Goal: Transaction & Acquisition: Register for event/course

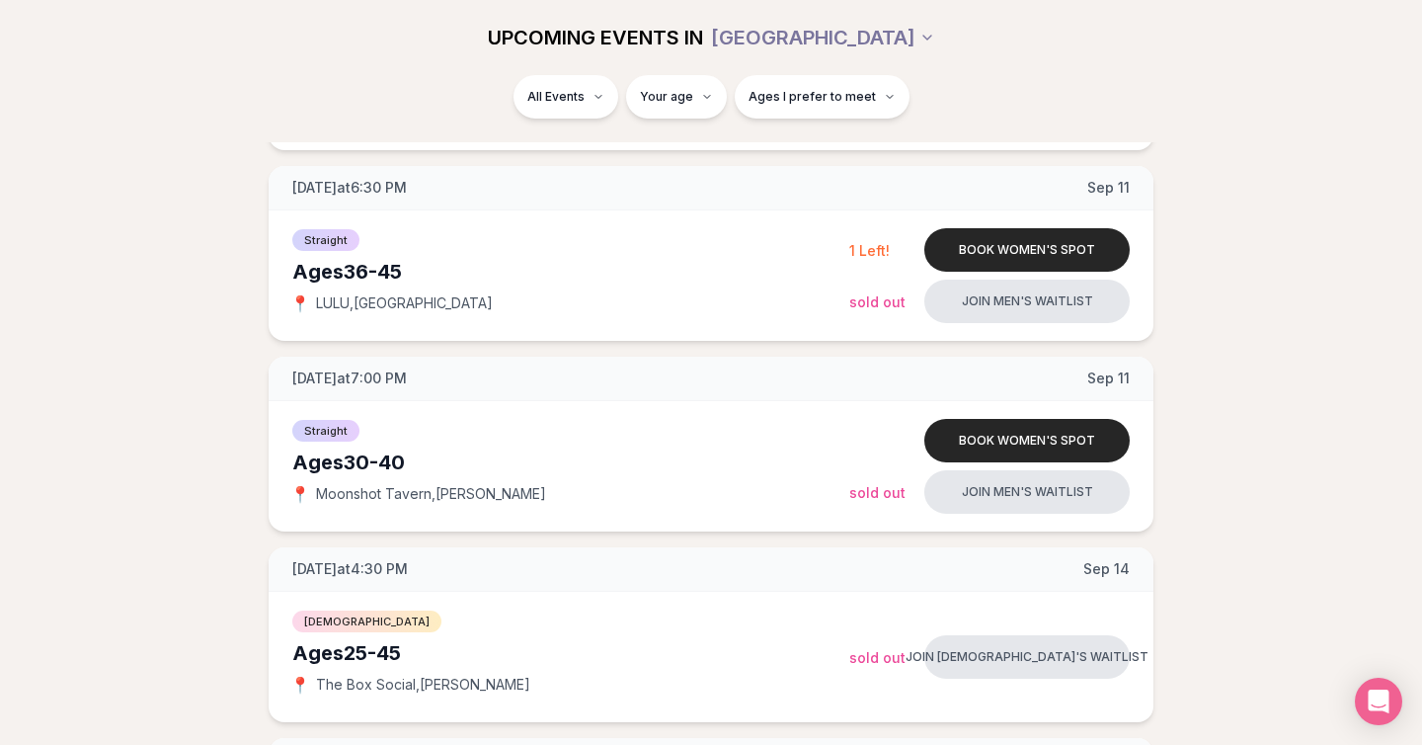
scroll to position [1003, 0]
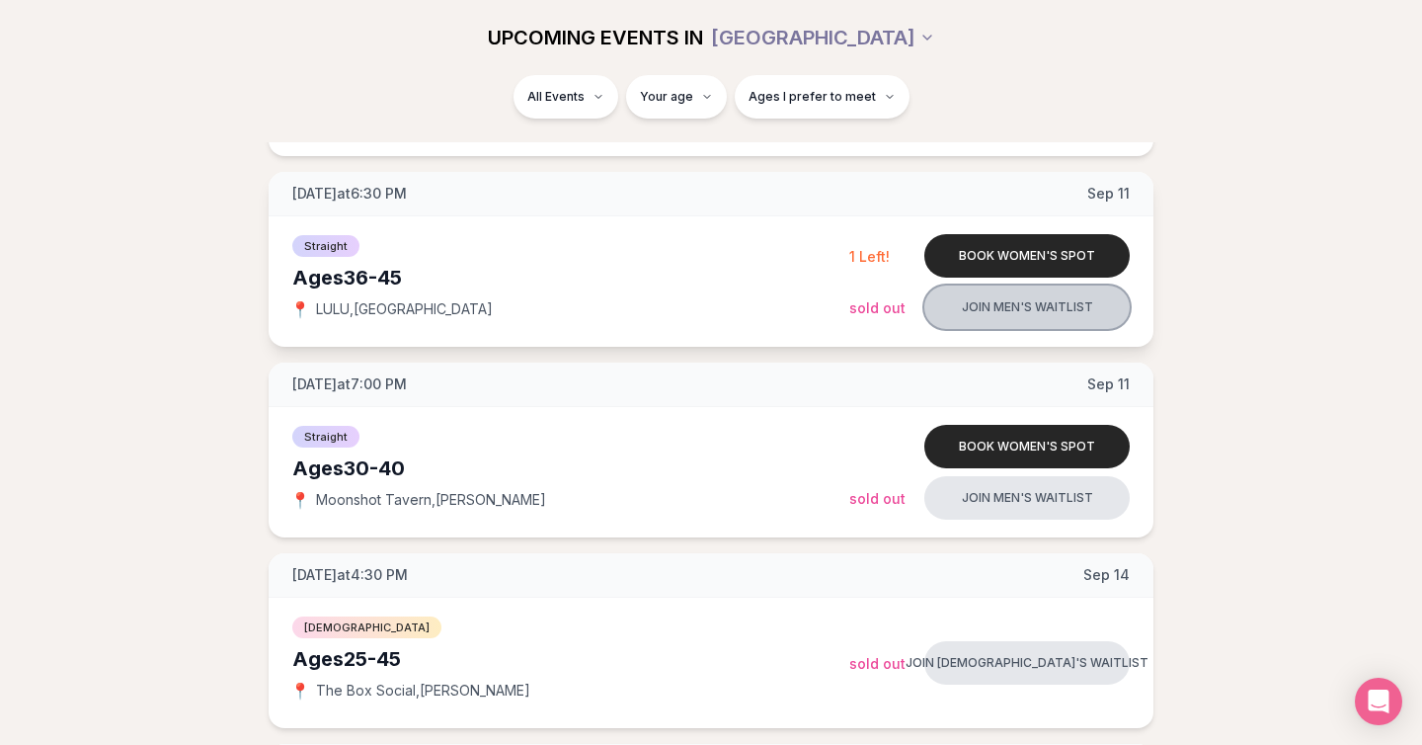
click at [1046, 311] on button "Join men's waitlist" at bounding box center [1026, 306] width 205 height 43
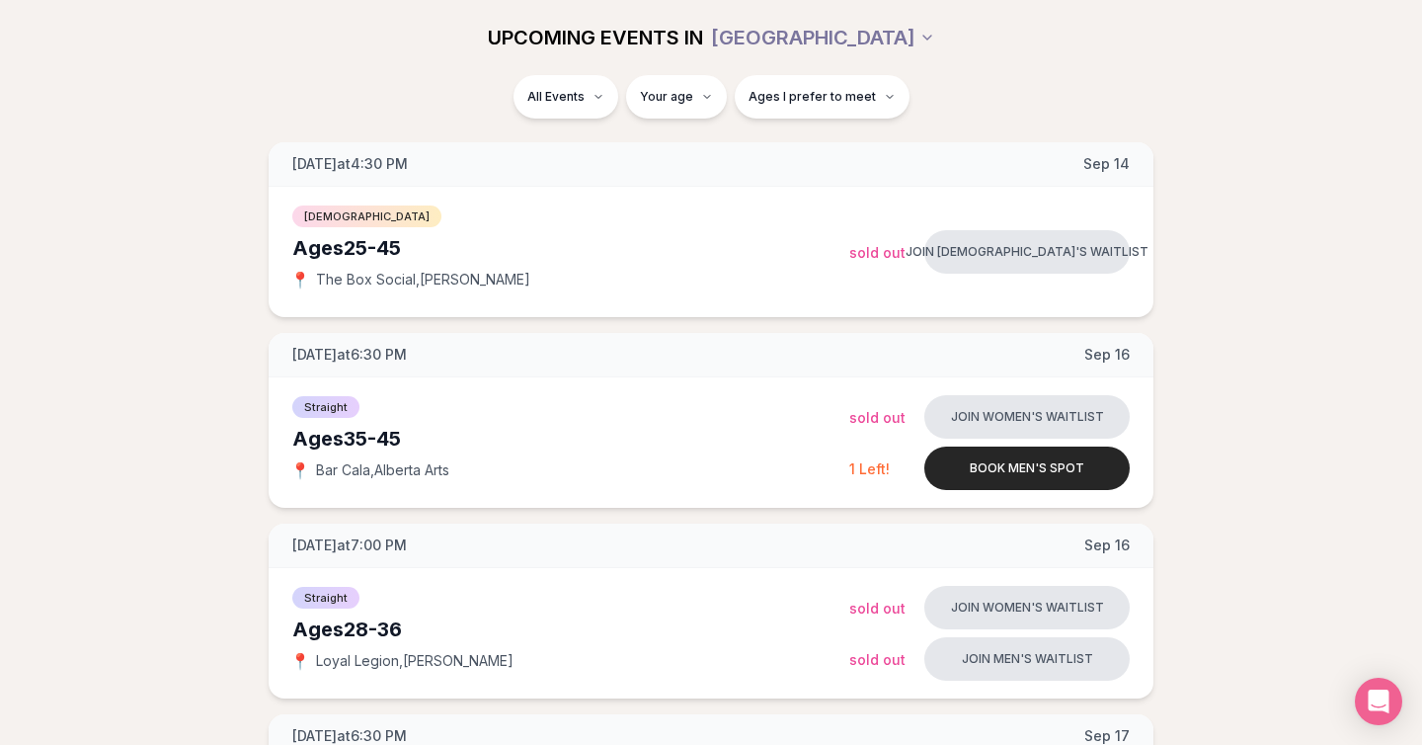
scroll to position [1416, 0]
click at [987, 92] on div "All Events Your age Ages I prefer to meet" at bounding box center [711, 100] width 1106 height 51
click at [1075, 463] on button "Book men's spot" at bounding box center [1026, 465] width 205 height 43
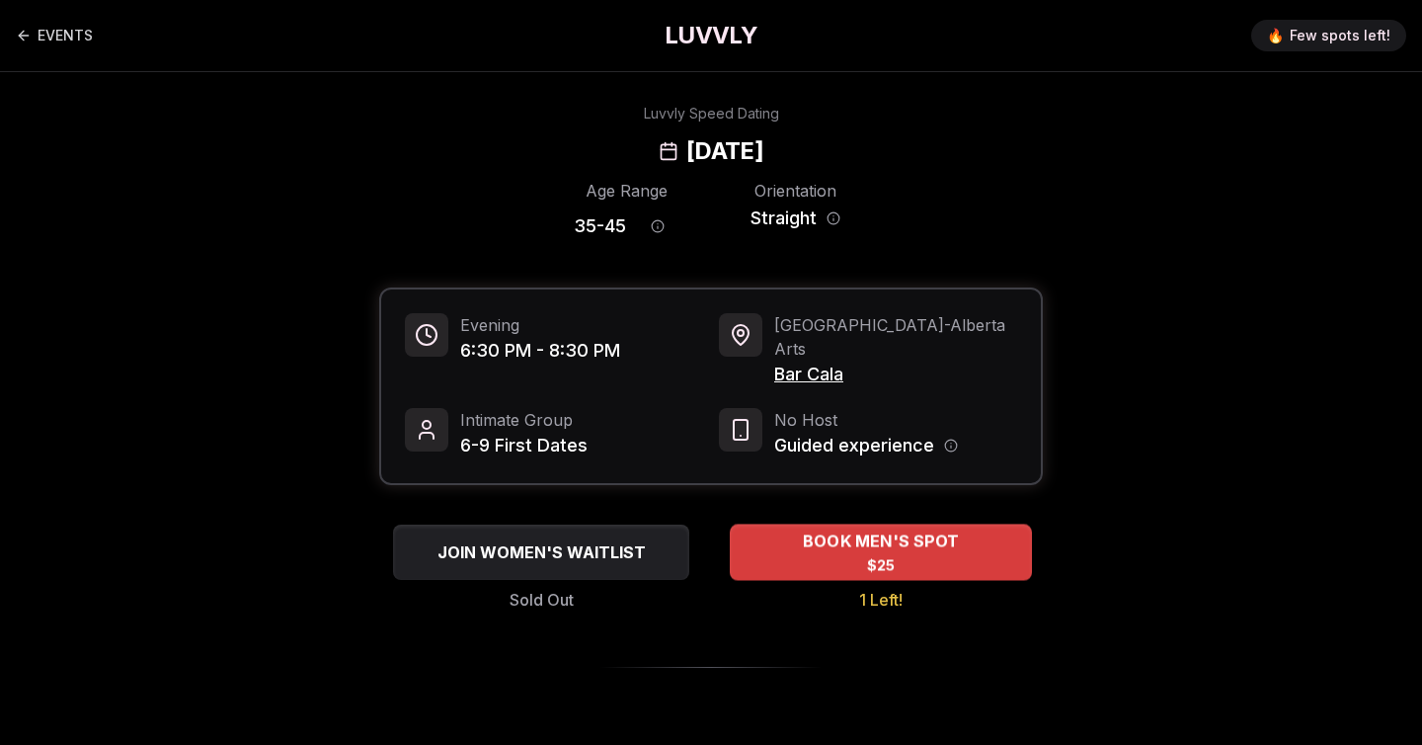
click at [880, 555] on span "$25" at bounding box center [881, 565] width 29 height 20
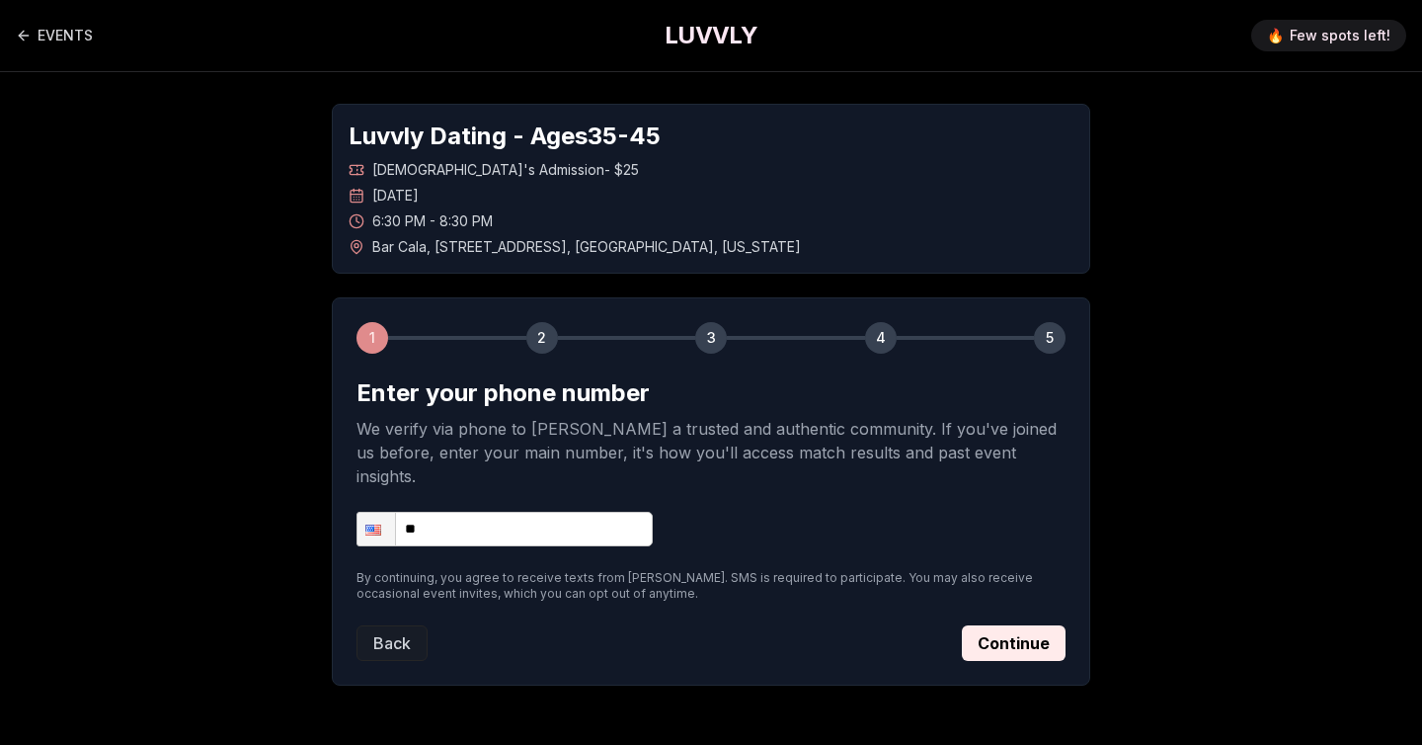
click at [549, 512] on input "**" at bounding box center [504, 528] width 296 height 35
type input "**********"
click at [979, 625] on button "Continue" at bounding box center [1014, 643] width 104 height 36
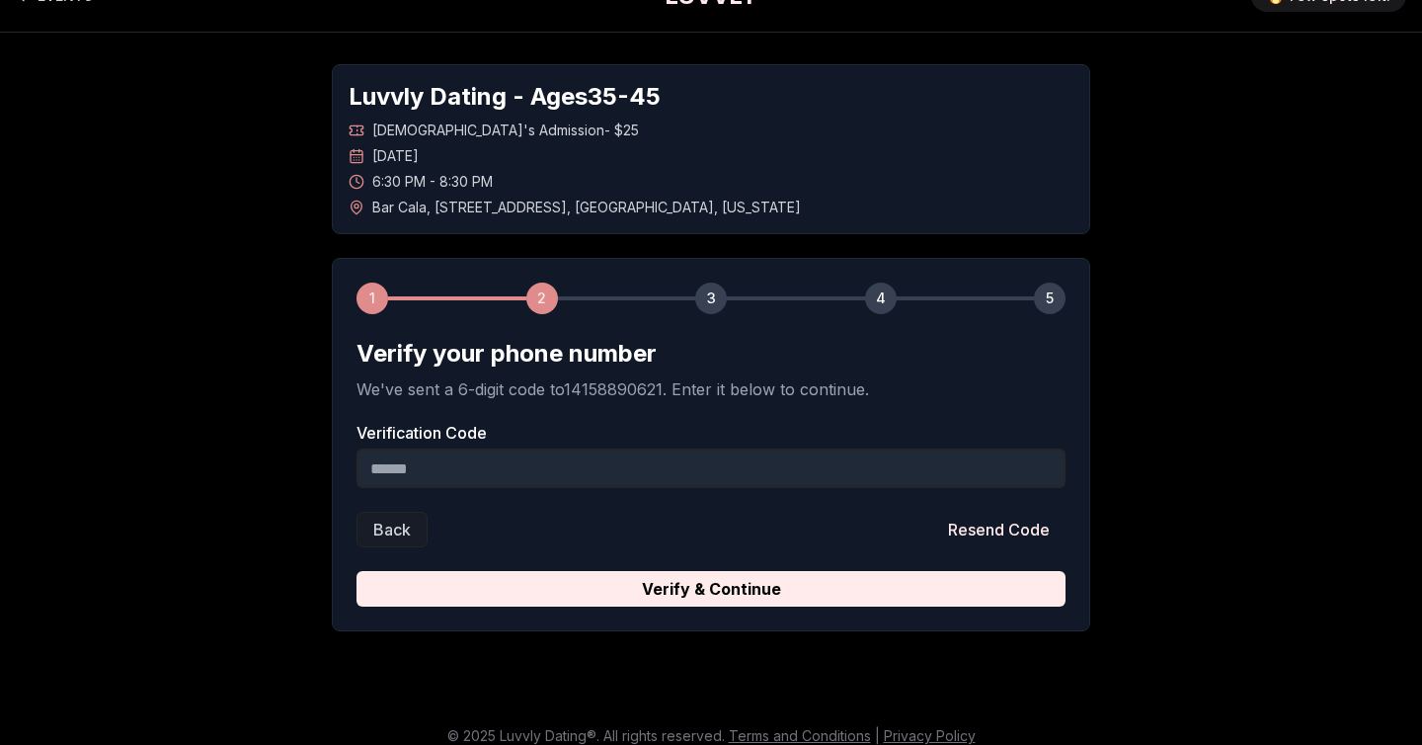
scroll to position [56, 0]
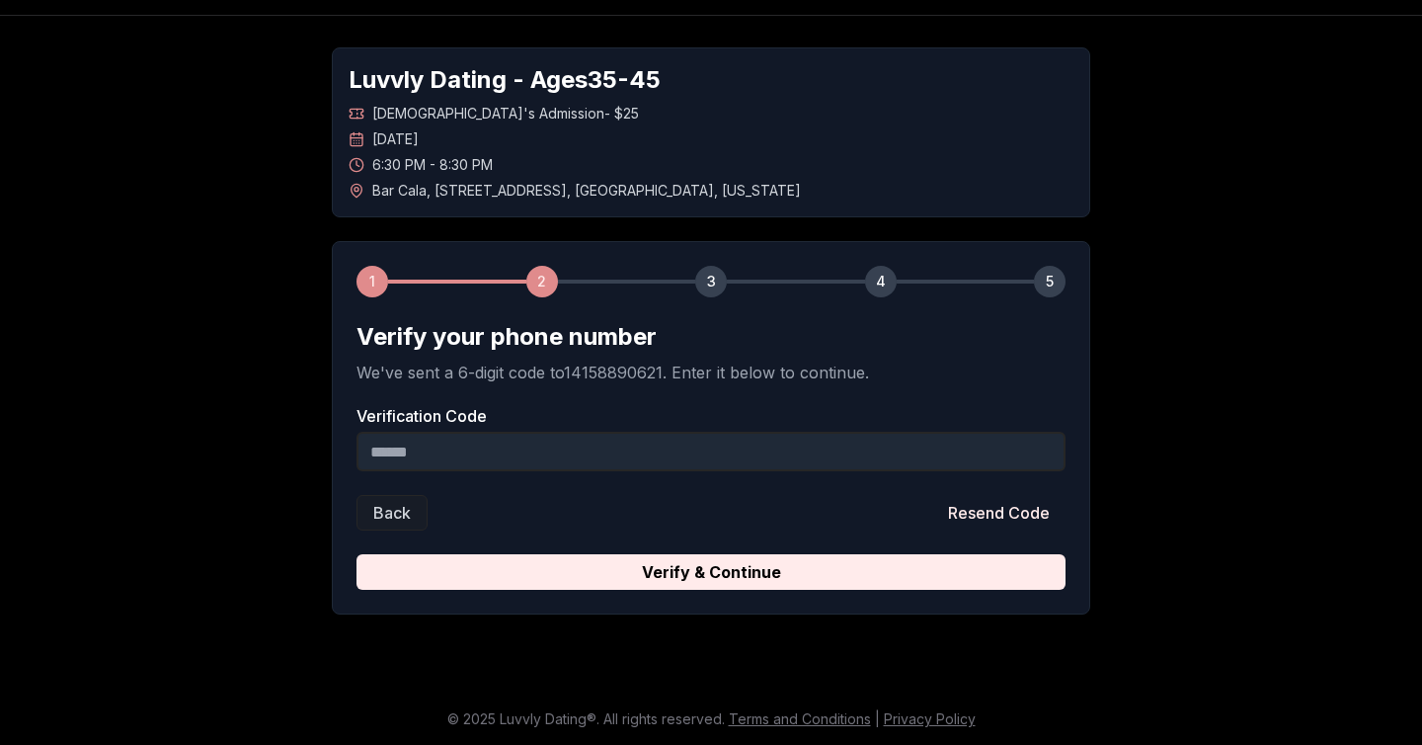
click at [601, 440] on input "Verification Code" at bounding box center [710, 450] width 709 height 39
type input "******"
click at [1240, 436] on div "Luvvly Dating - Ages 35 - 45 Straight Men's Admission - $25 Tuesday, September …" at bounding box center [711, 331] width 1382 height 630
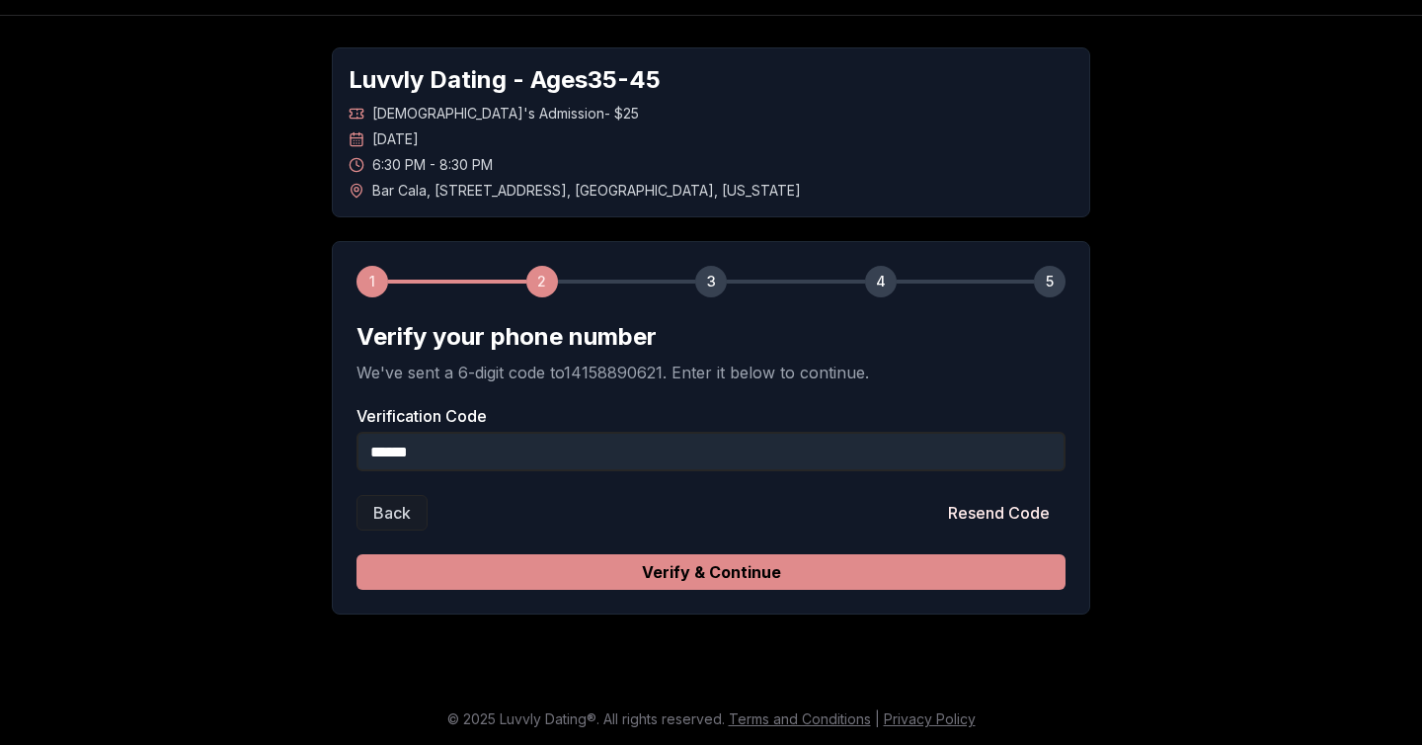
click at [843, 568] on button "Verify & Continue" at bounding box center [710, 572] width 709 height 36
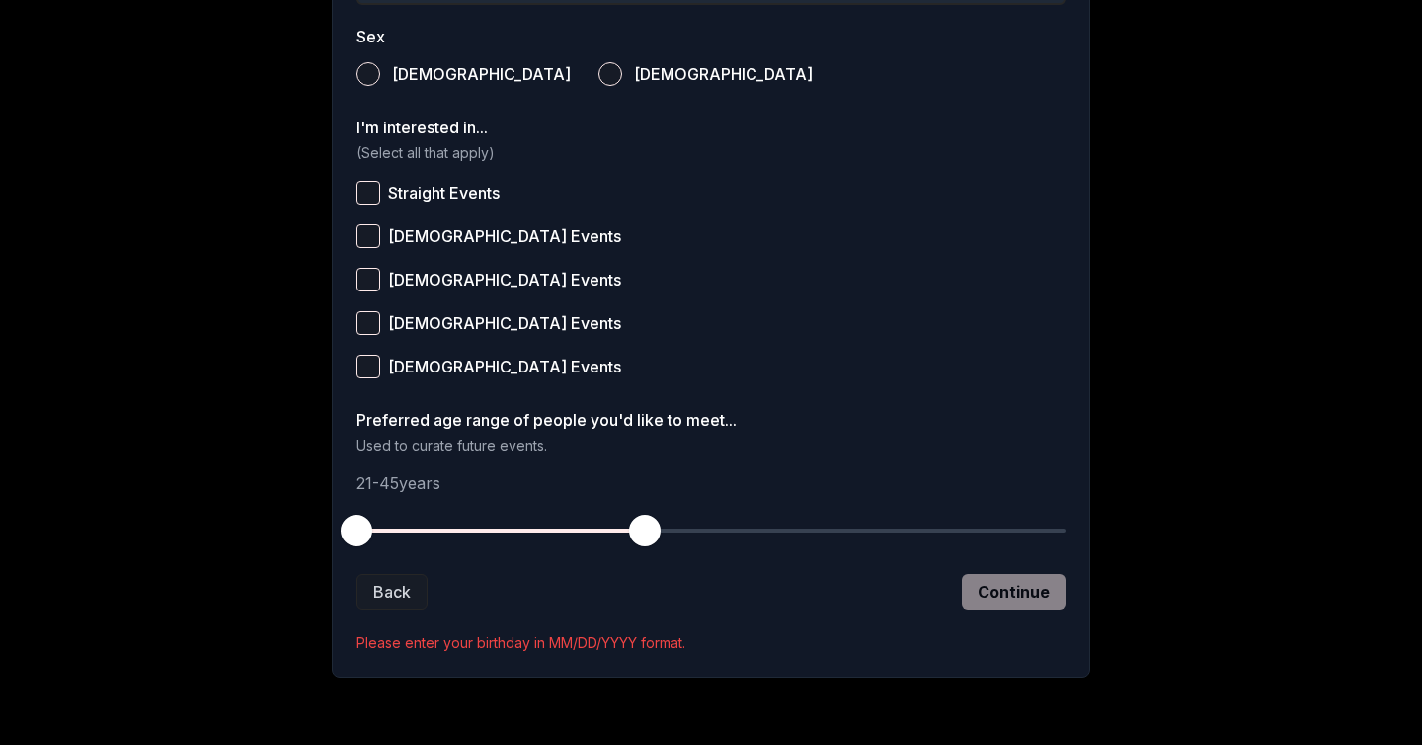
scroll to position [787, 0]
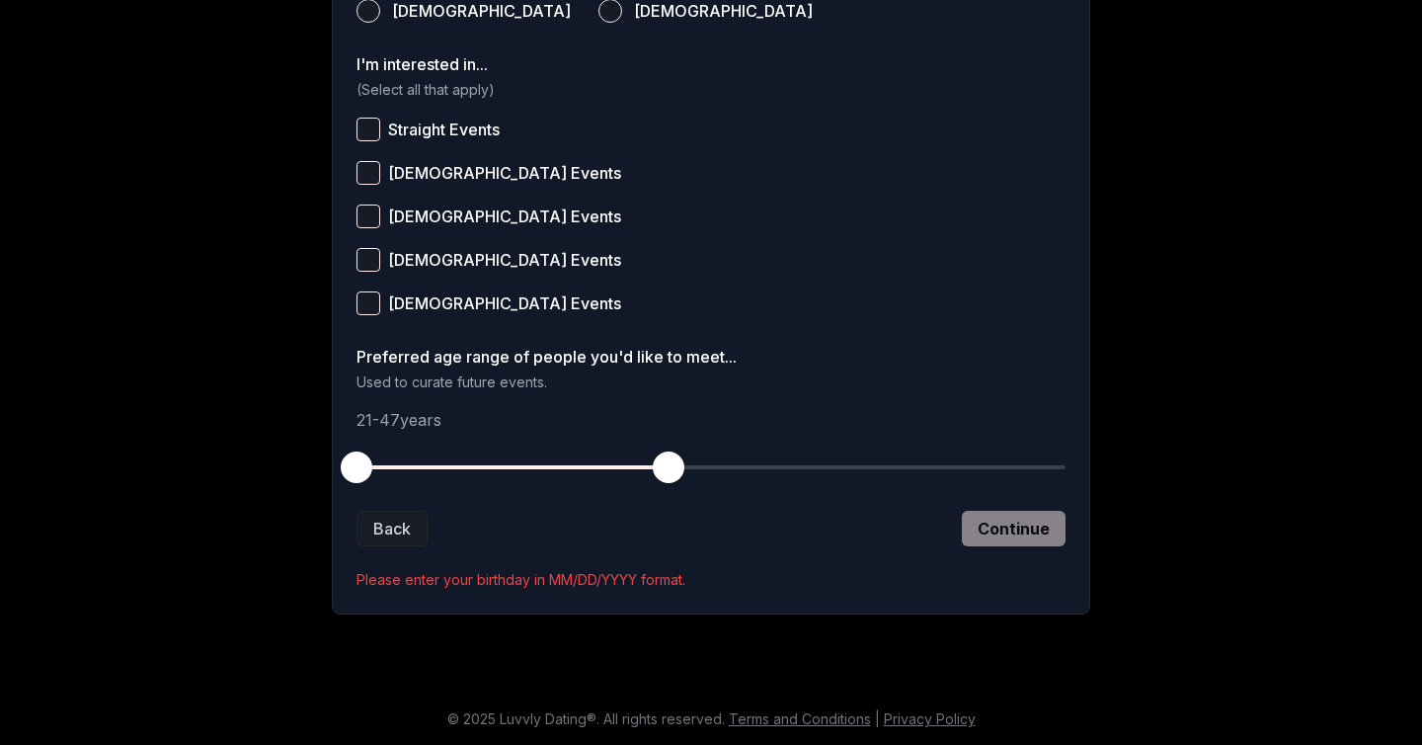
click at [664, 471] on span "button" at bounding box center [669, 467] width 32 height 32
drag, startPoint x: 356, startPoint y: 467, endPoint x: 512, endPoint y: 468, distance: 156.0
click at [512, 468] on span "button" at bounding box center [513, 467] width 32 height 32
drag, startPoint x: 674, startPoint y: 474, endPoint x: 613, endPoint y: 461, distance: 62.6
click at [613, 462] on span "button" at bounding box center [609, 467] width 32 height 32
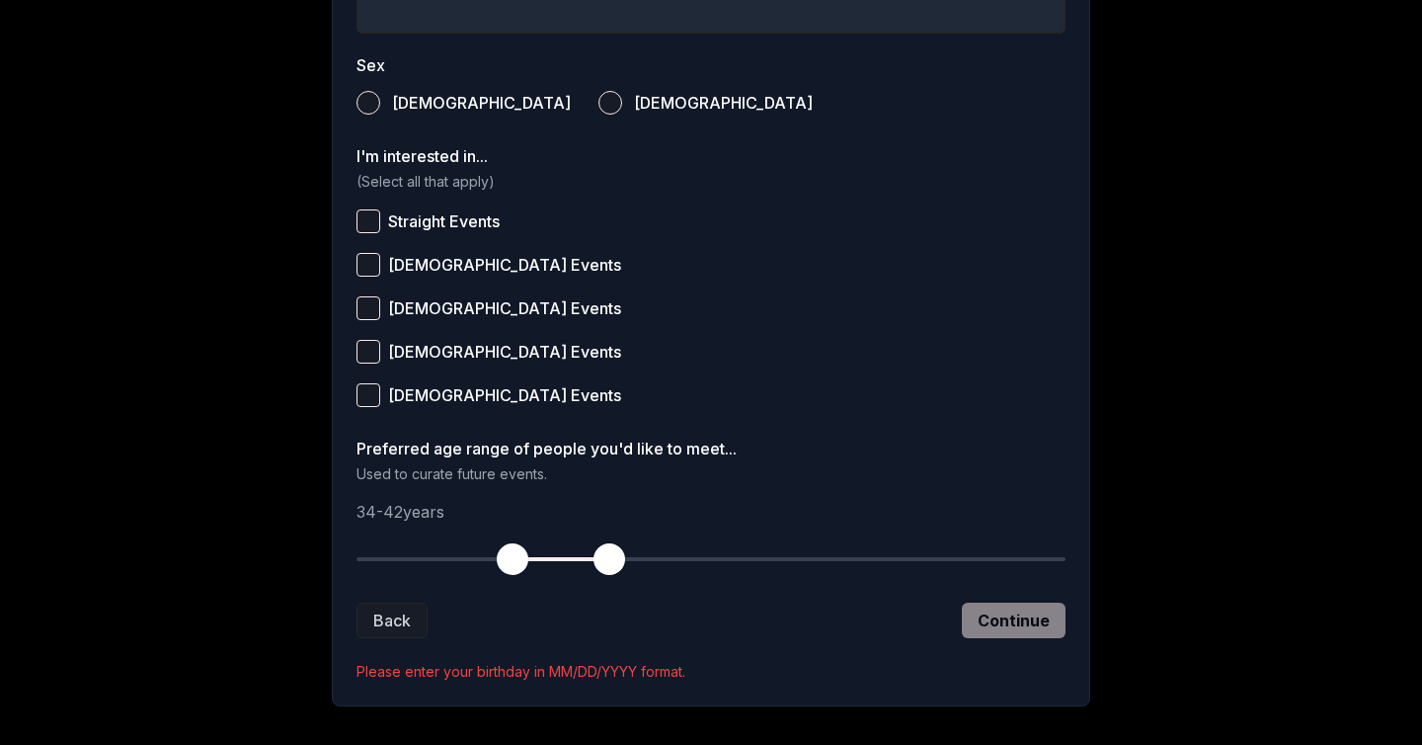
scroll to position [689, 0]
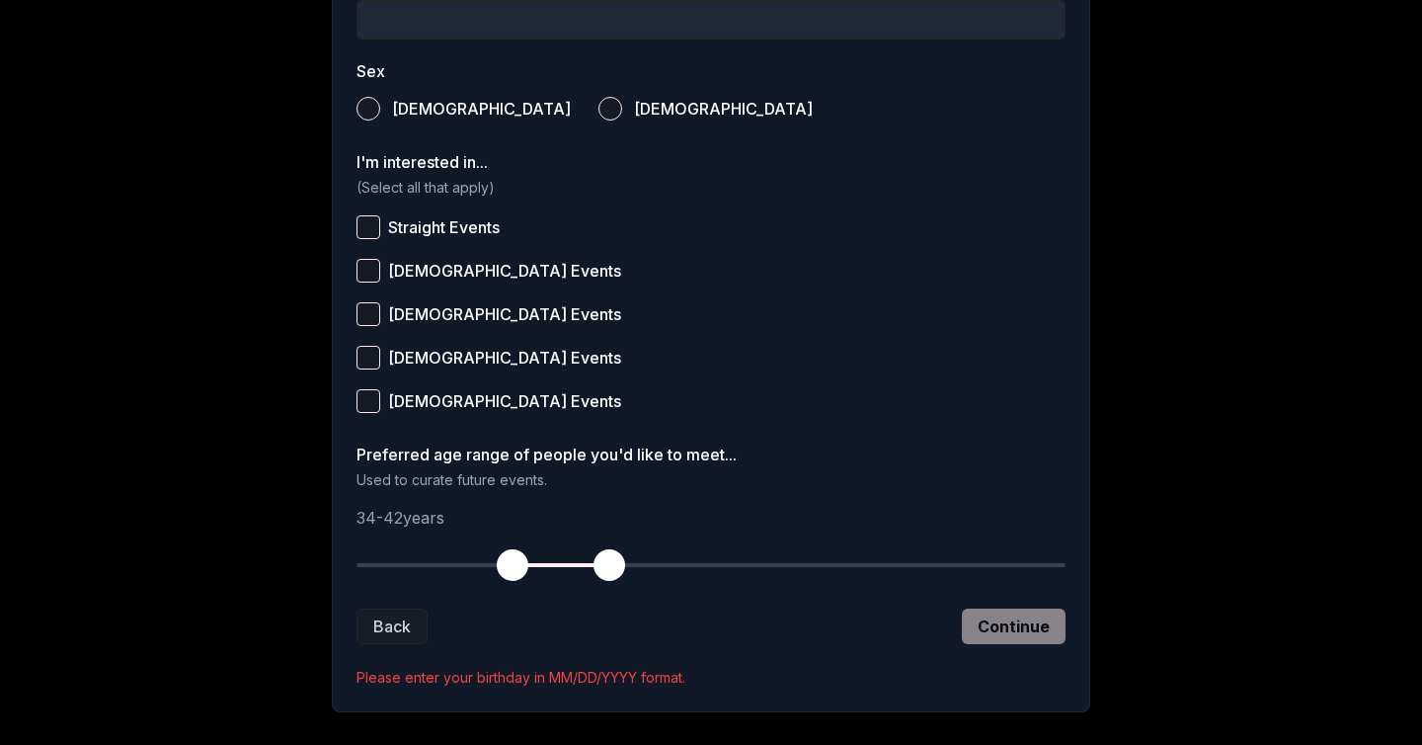
click at [365, 227] on button "Straight Events" at bounding box center [368, 227] width 24 height 24
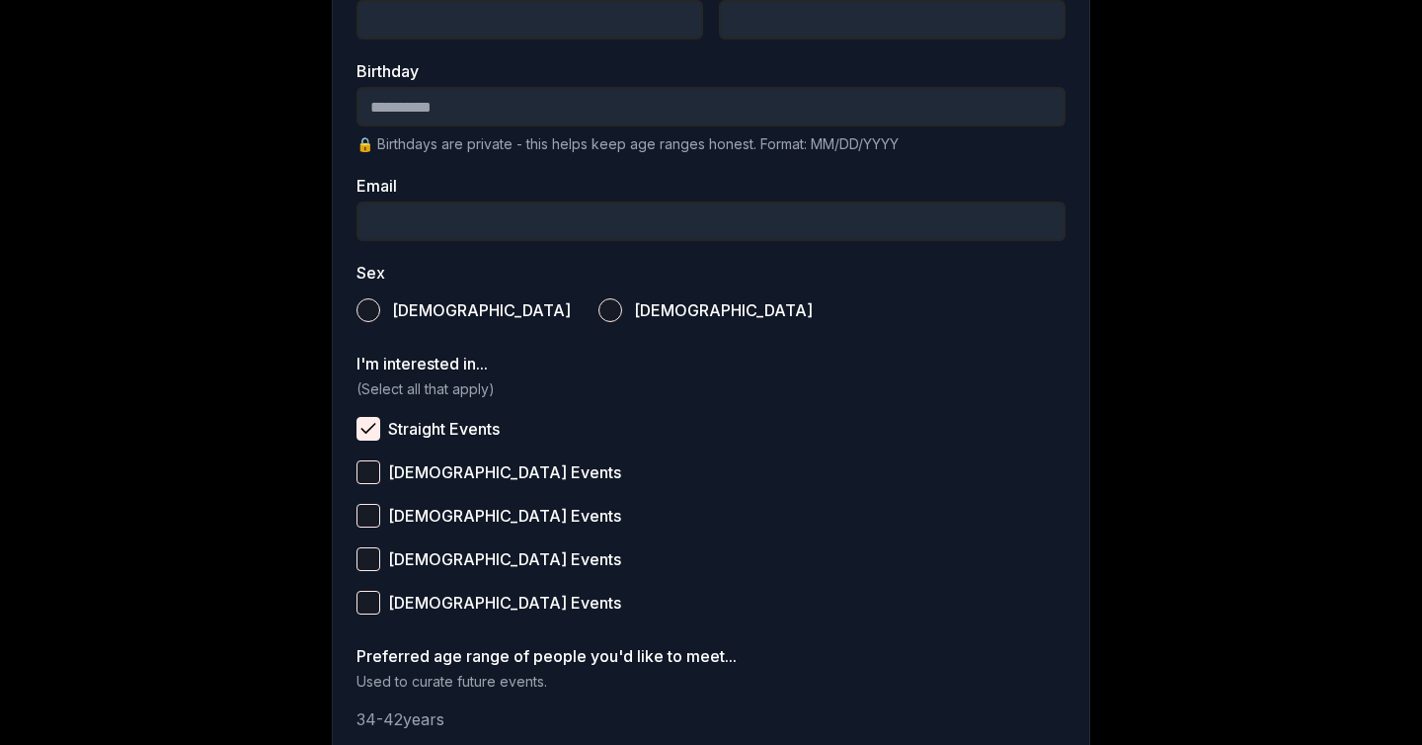
scroll to position [485, 0]
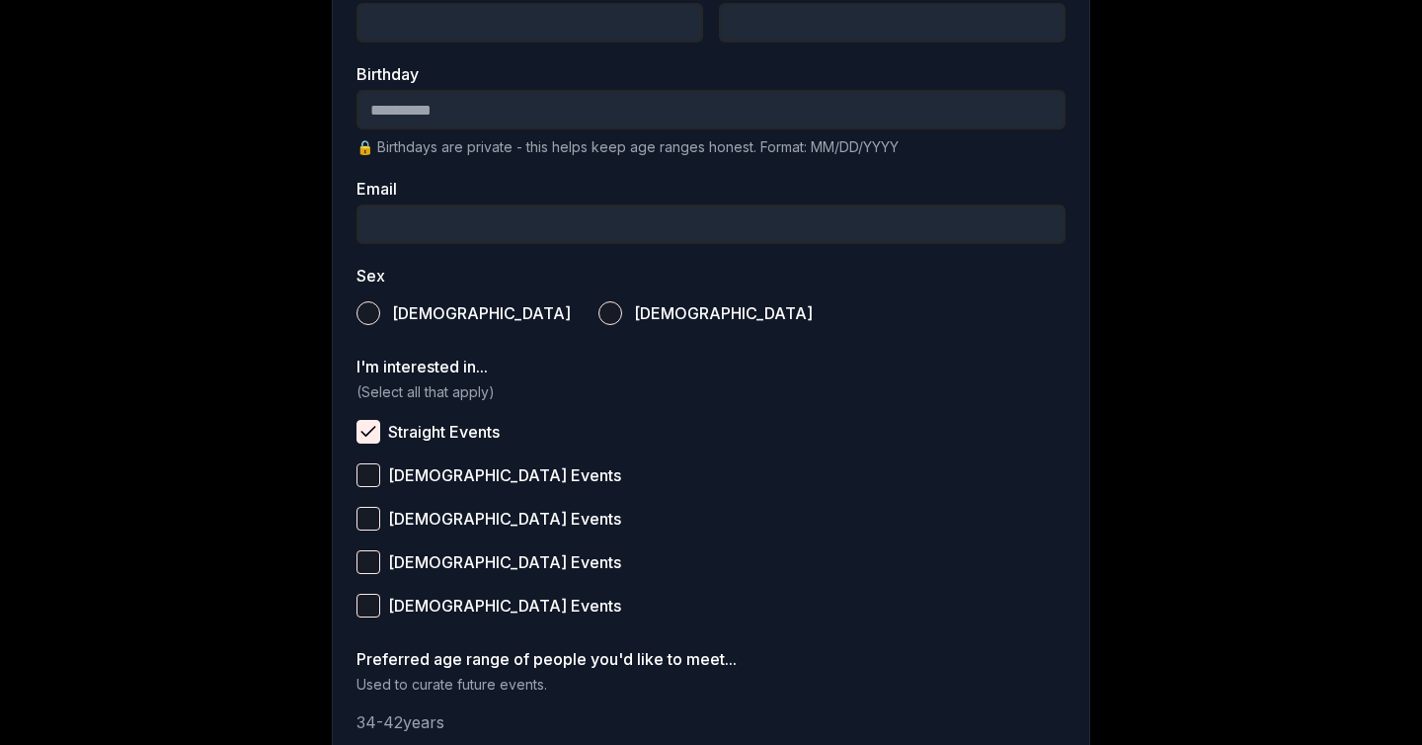
click at [370, 314] on button "Male" at bounding box center [368, 313] width 24 height 24
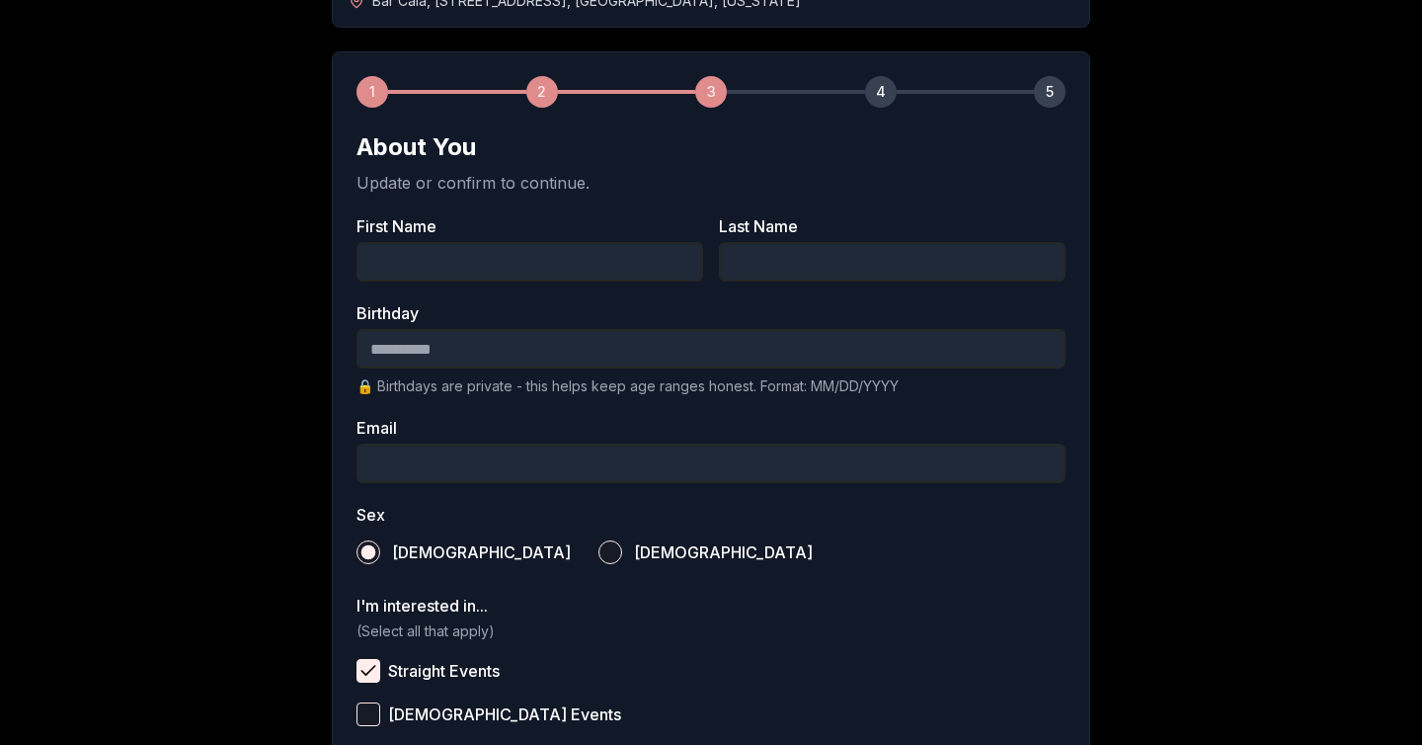
scroll to position [234, 0]
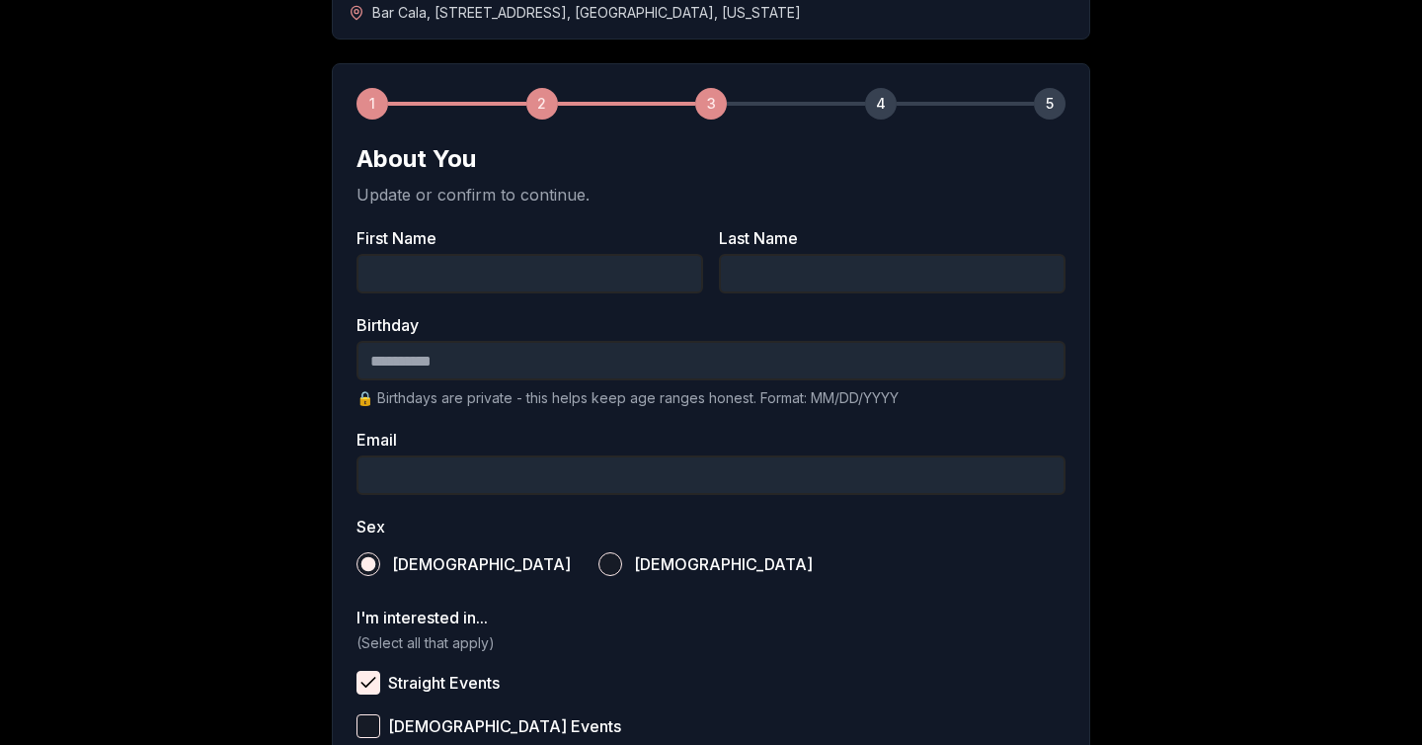
click at [441, 278] on input "First Name" at bounding box center [529, 273] width 347 height 39
type input "*****"
type input "**********"
click at [396, 360] on input "Birthday" at bounding box center [710, 360] width 709 height 39
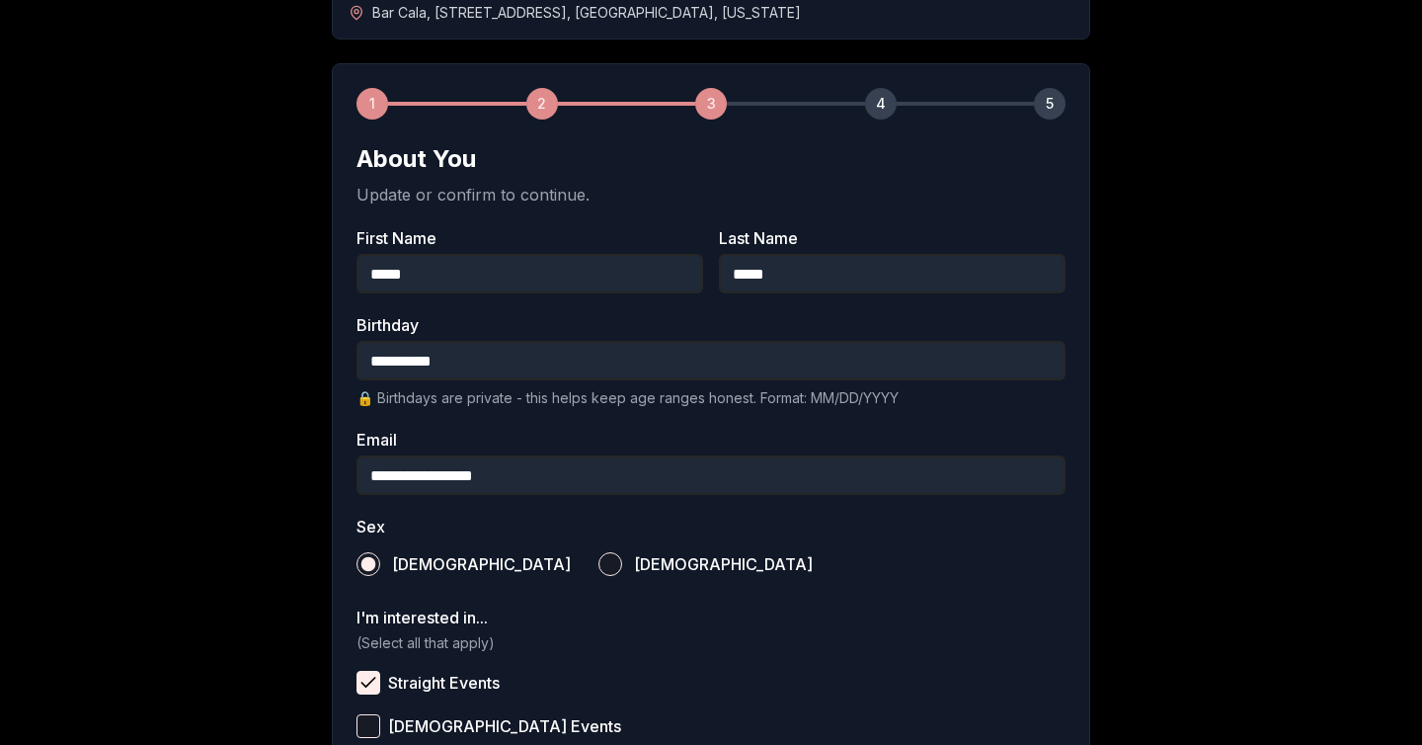
type input "**********"
click at [1168, 407] on div "**********" at bounding box center [711, 496] width 1382 height 1317
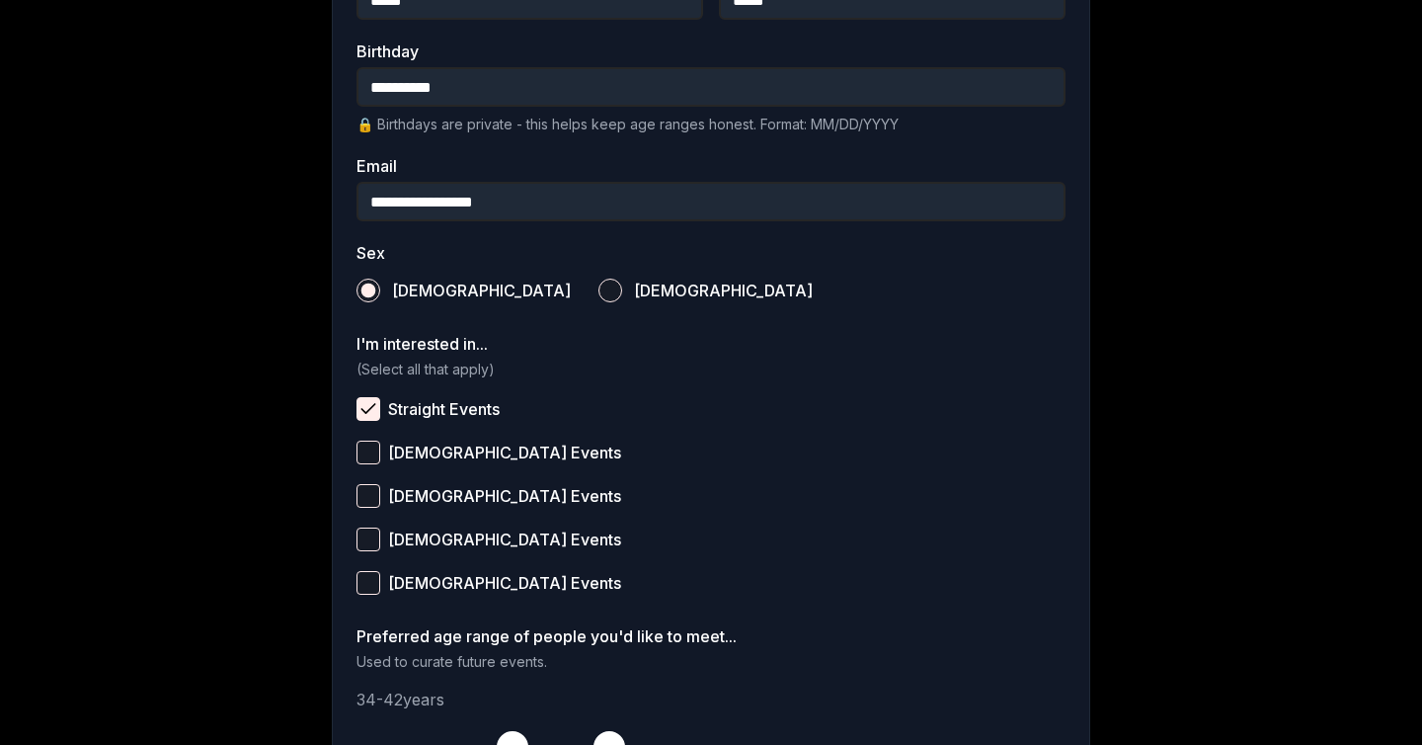
scroll to position [744, 0]
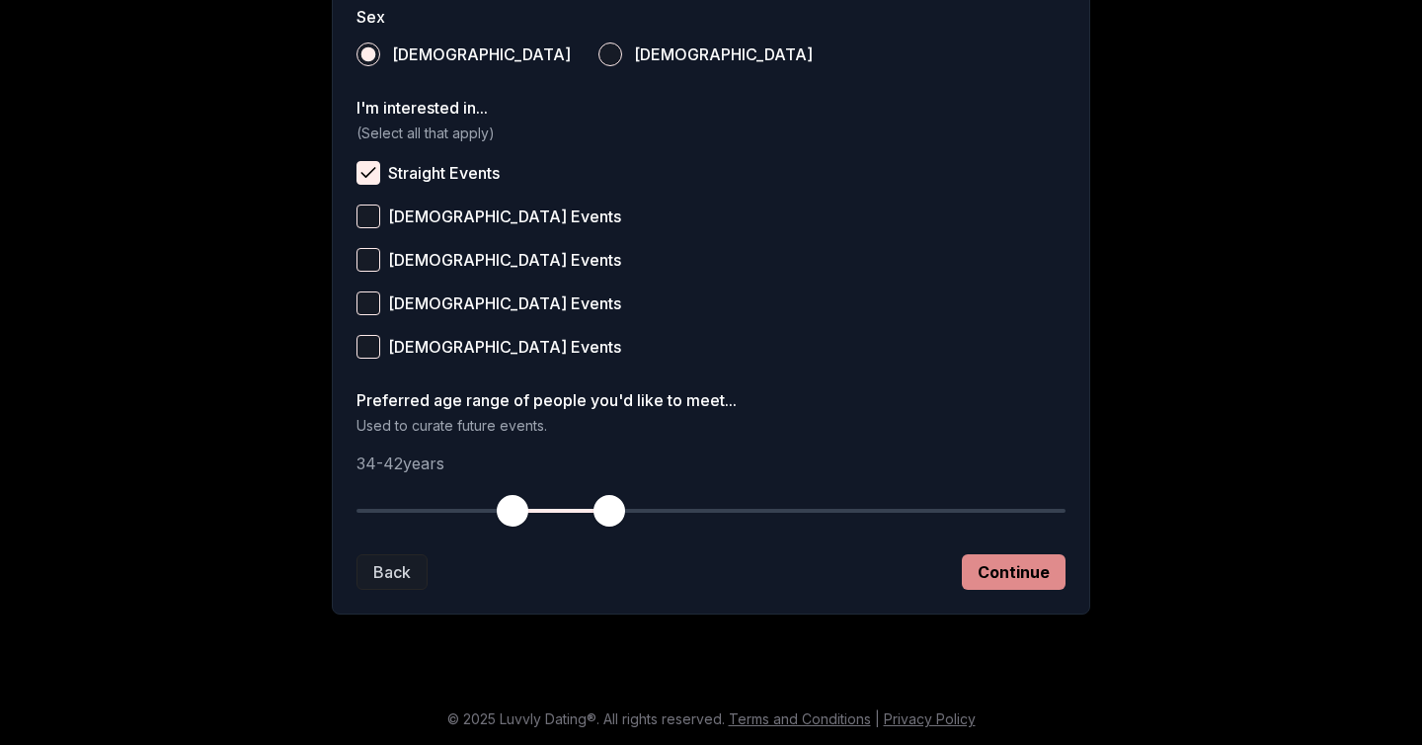
click at [1026, 569] on button "Continue" at bounding box center [1014, 572] width 104 height 36
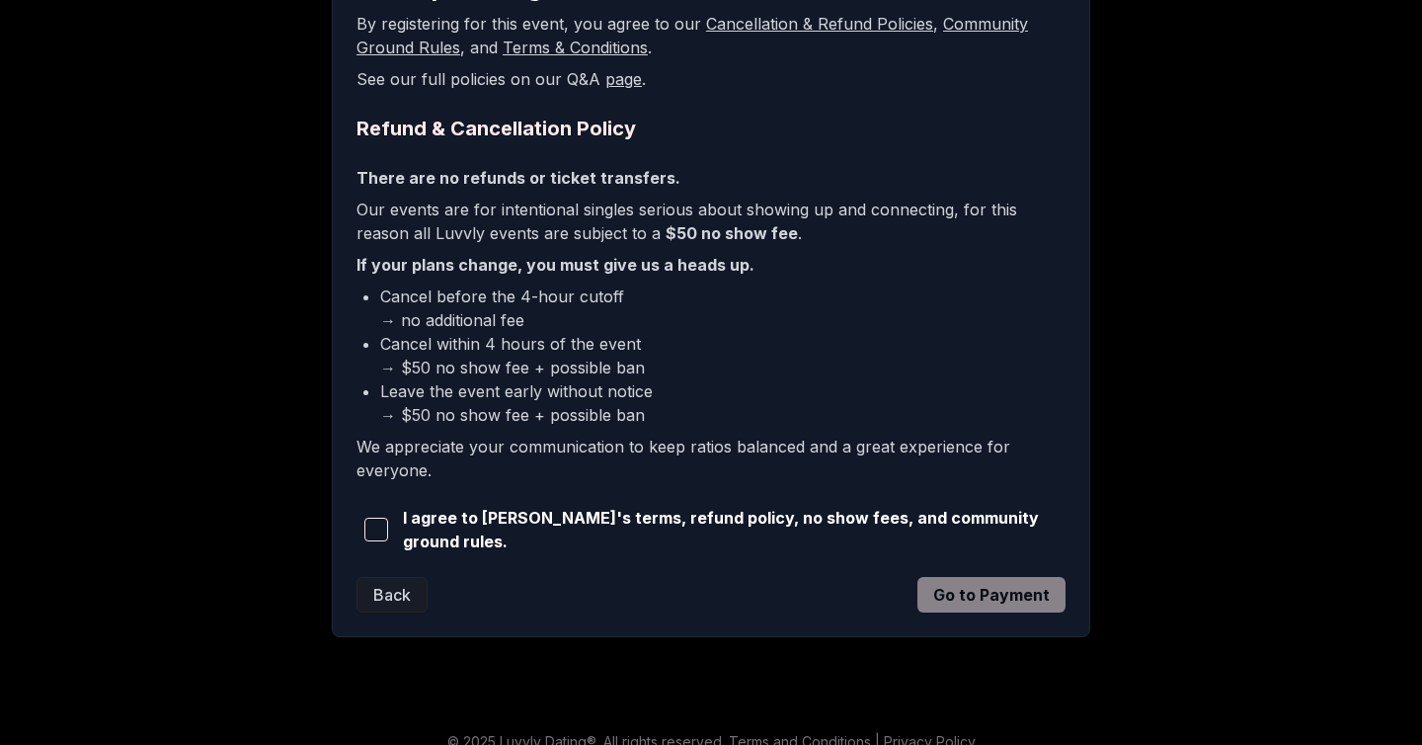
scroll to position [424, 0]
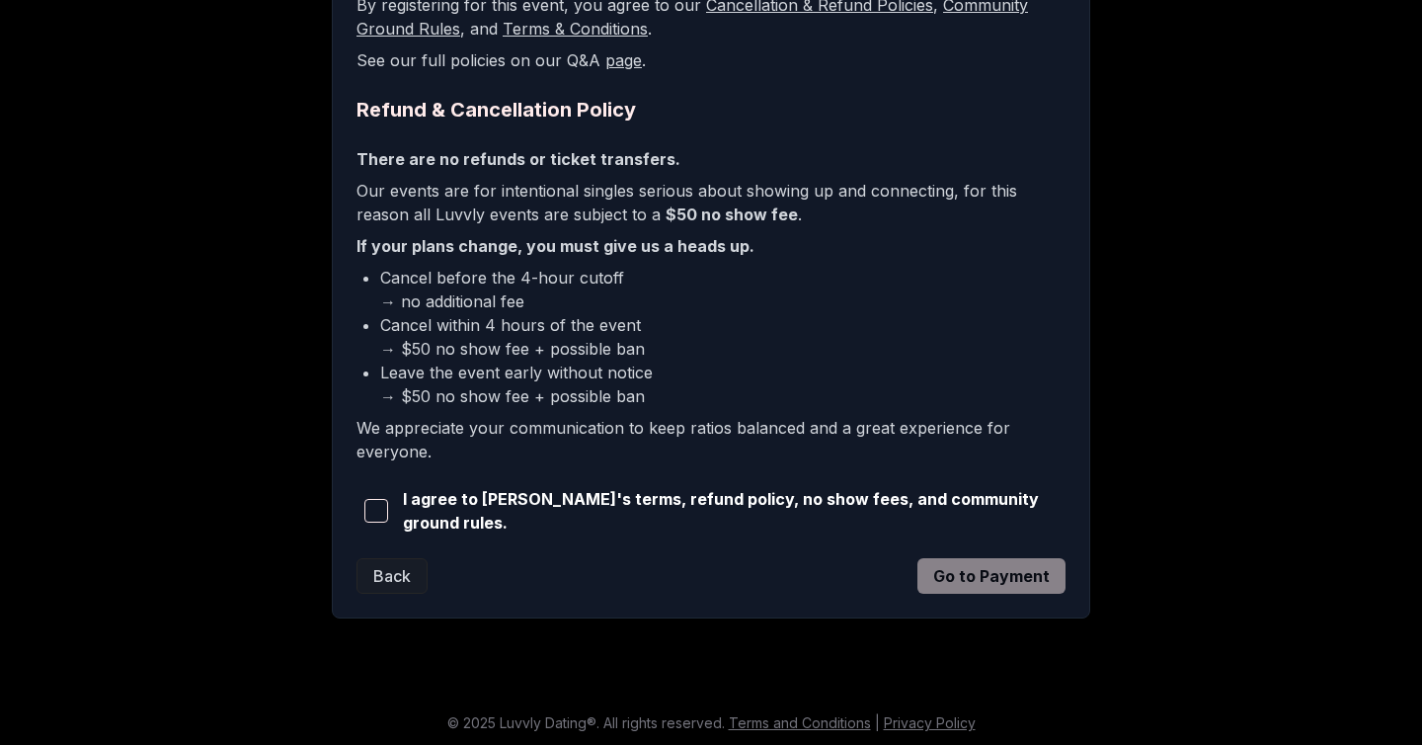
click at [374, 517] on span "button" at bounding box center [376, 511] width 24 height 24
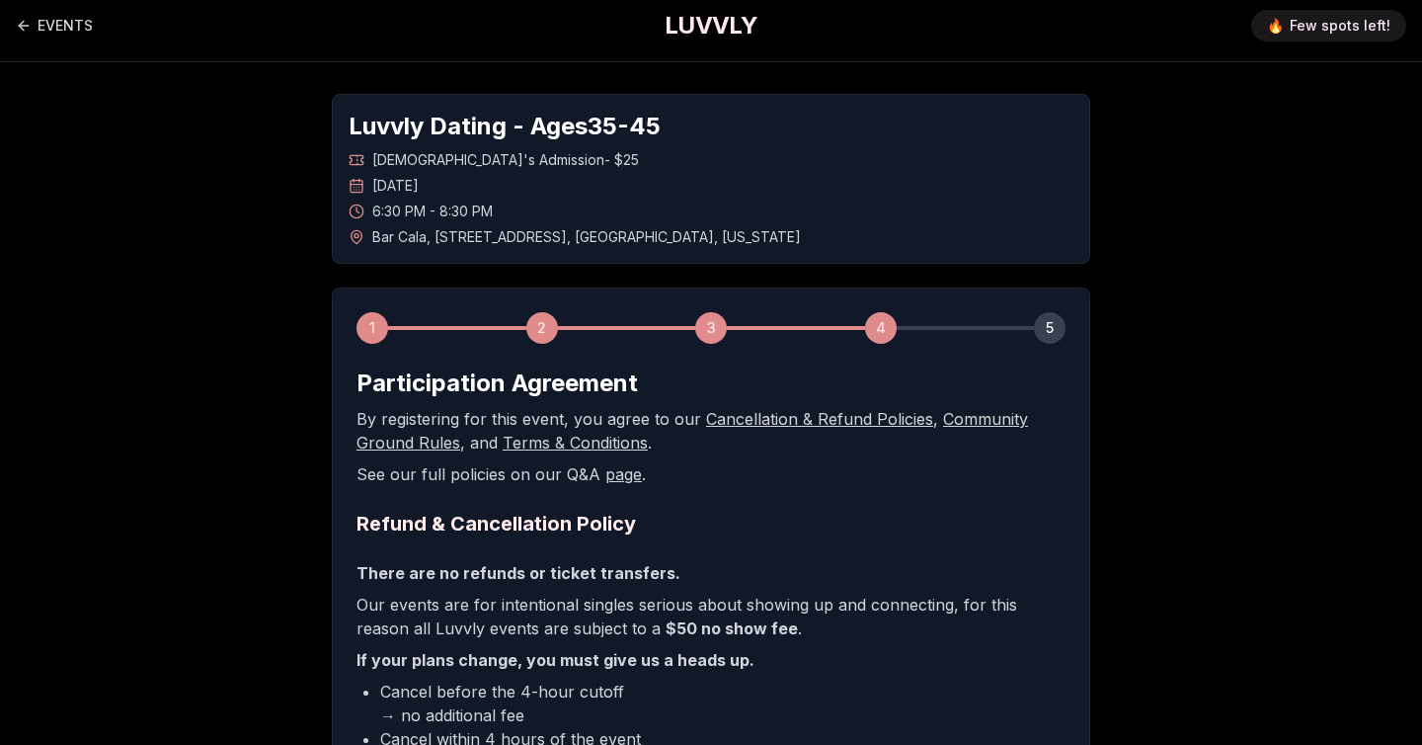
scroll to position [0, 0]
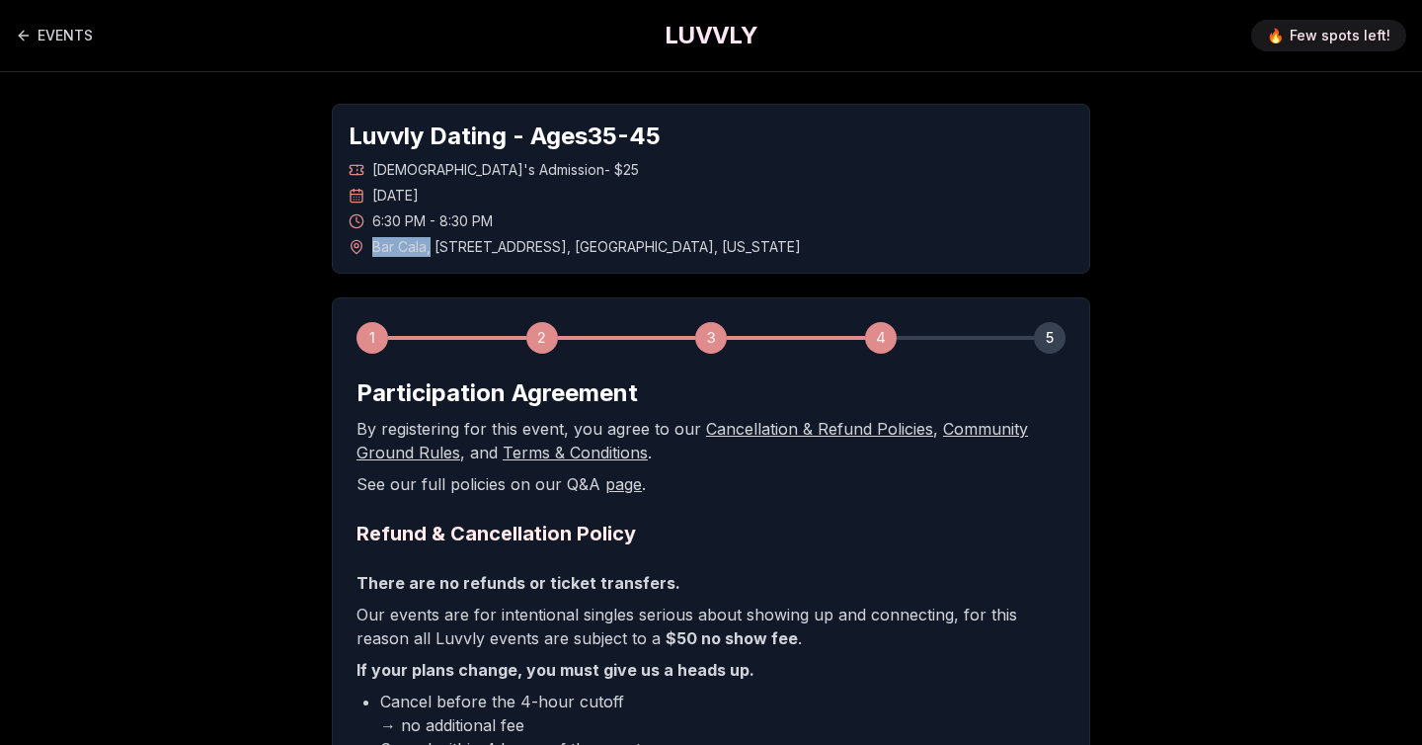
drag, startPoint x: 373, startPoint y: 250, endPoint x: 425, endPoint y: 250, distance: 51.3
click at [427, 250] on span "Bar Cala , 2703 Northeast Alberta Street , Portland , Oregon" at bounding box center [586, 247] width 429 height 20
copy span "Bar Cala"
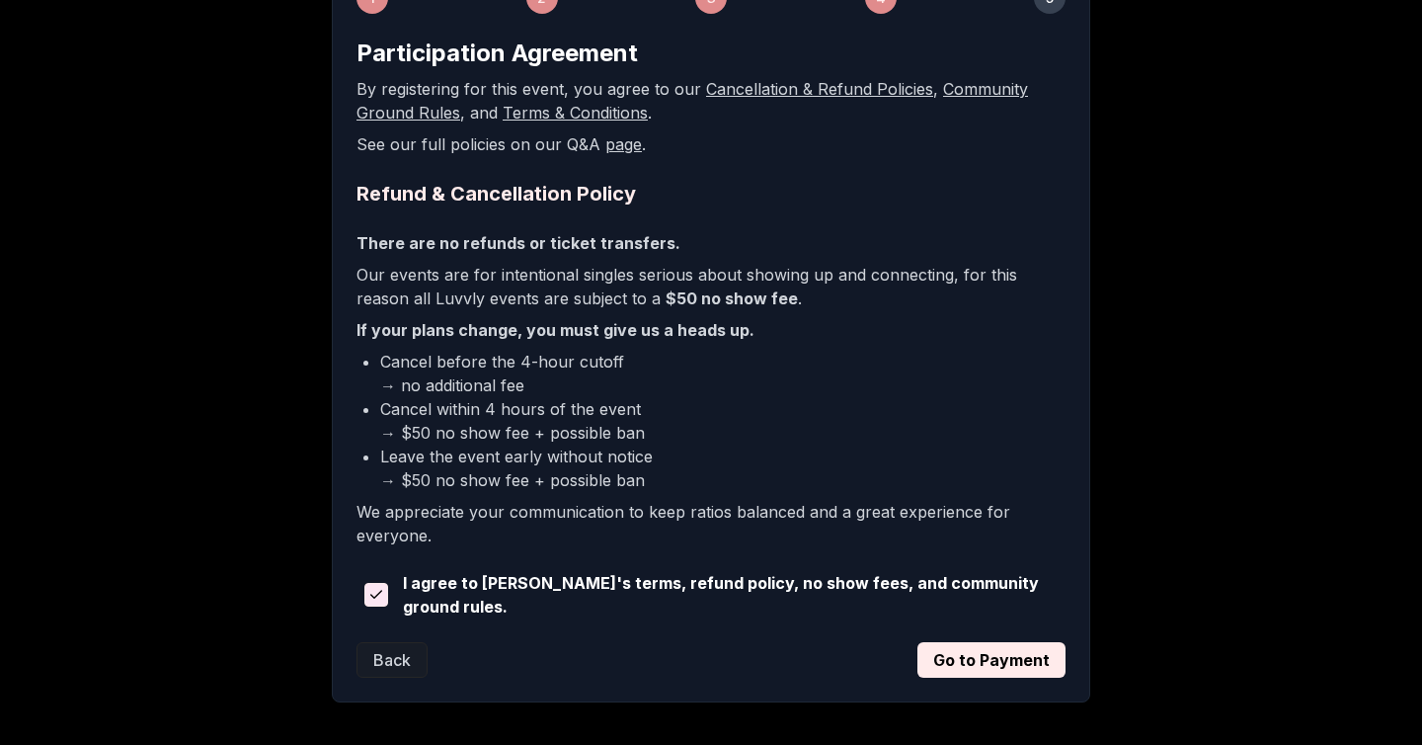
scroll to position [424, 0]
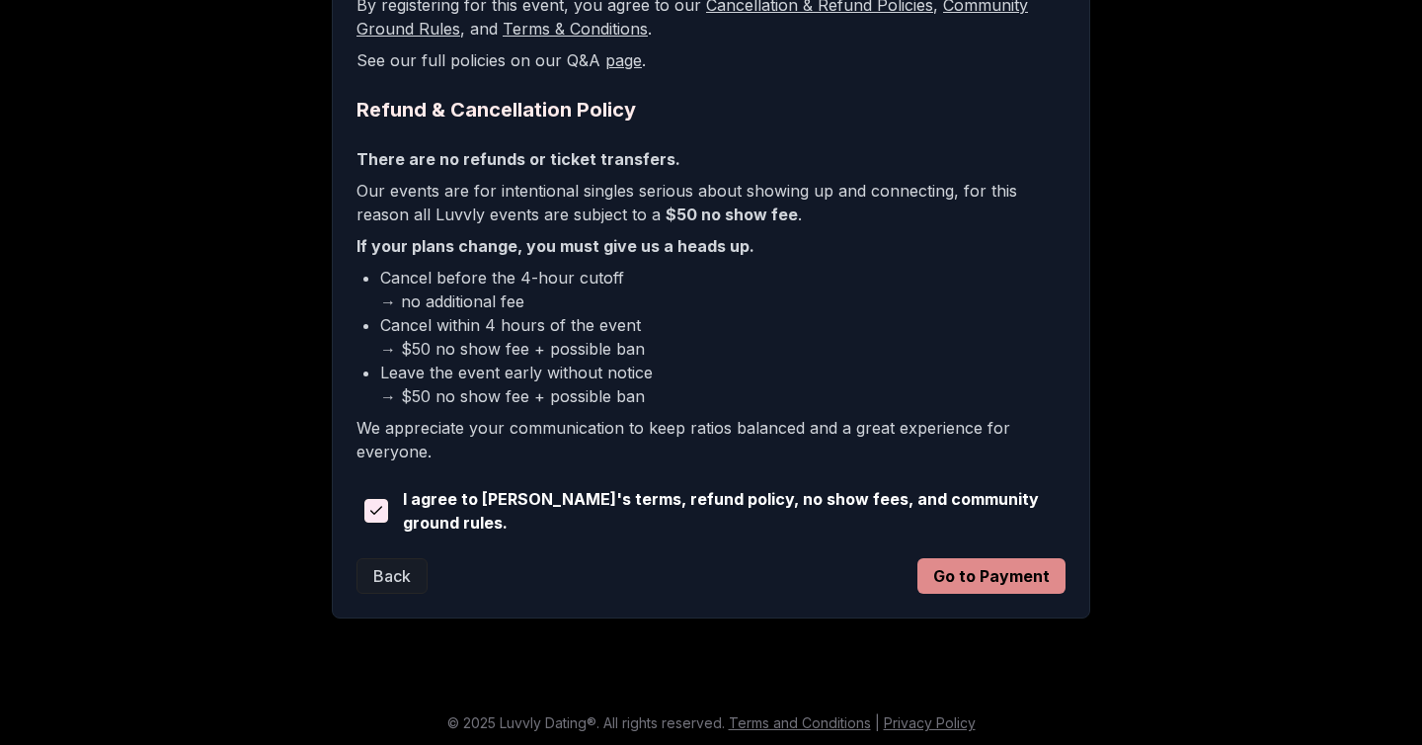
click at [953, 564] on button "Go to Payment" at bounding box center [991, 576] width 148 height 36
